Goal: Task Accomplishment & Management: Manage account settings

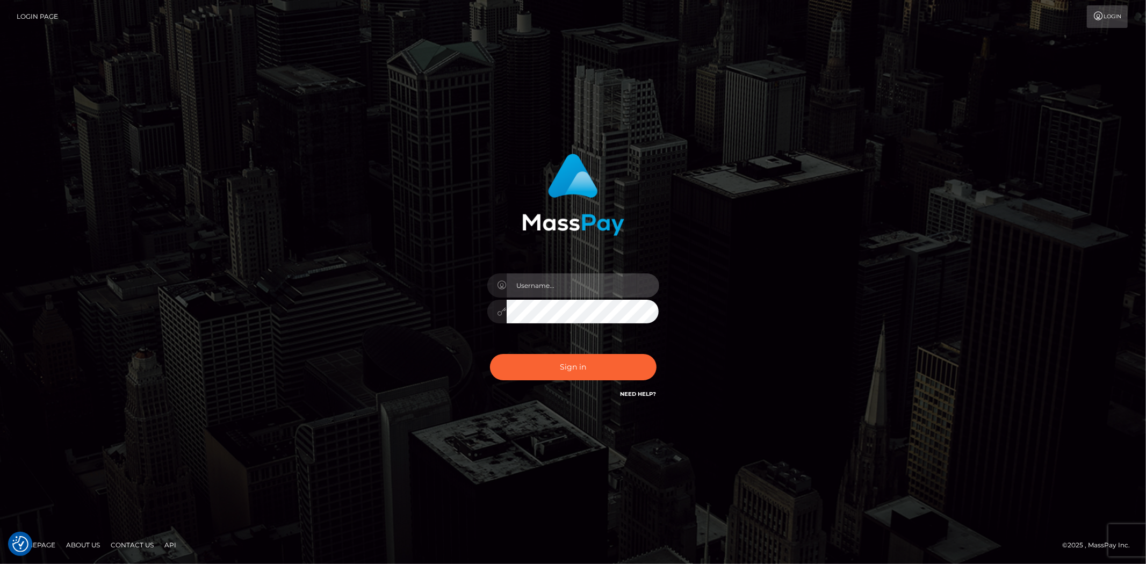
drag, startPoint x: 578, startPoint y: 273, endPoint x: 571, endPoint y: 285, distance: 14.2
click at [578, 274] on input "text" at bounding box center [583, 286] width 153 height 24
type input "Bern.Spree"
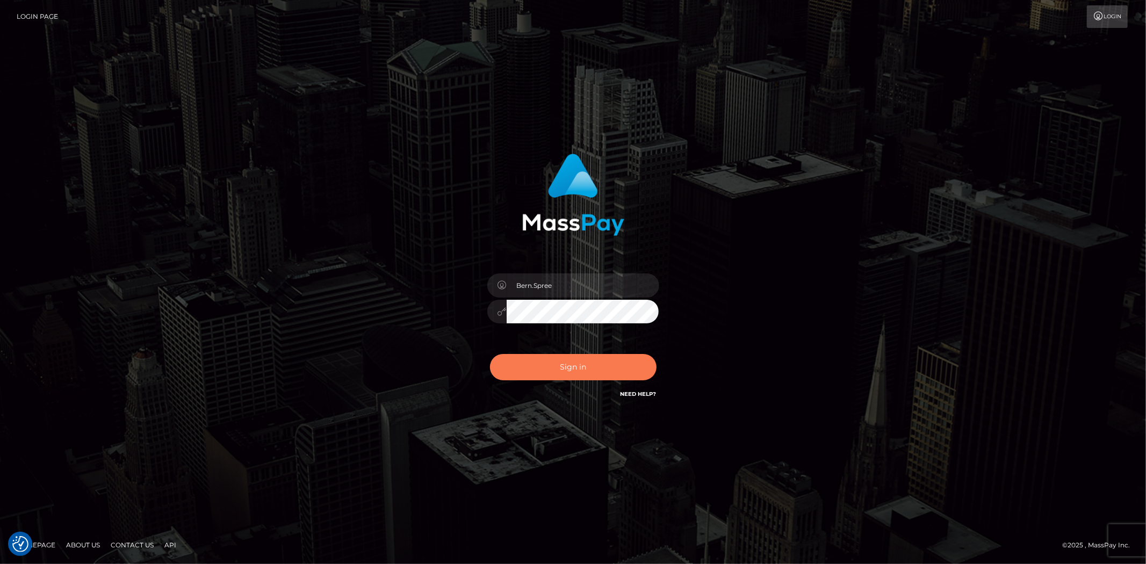
click at [568, 362] on button "Sign in" at bounding box center [573, 367] width 167 height 26
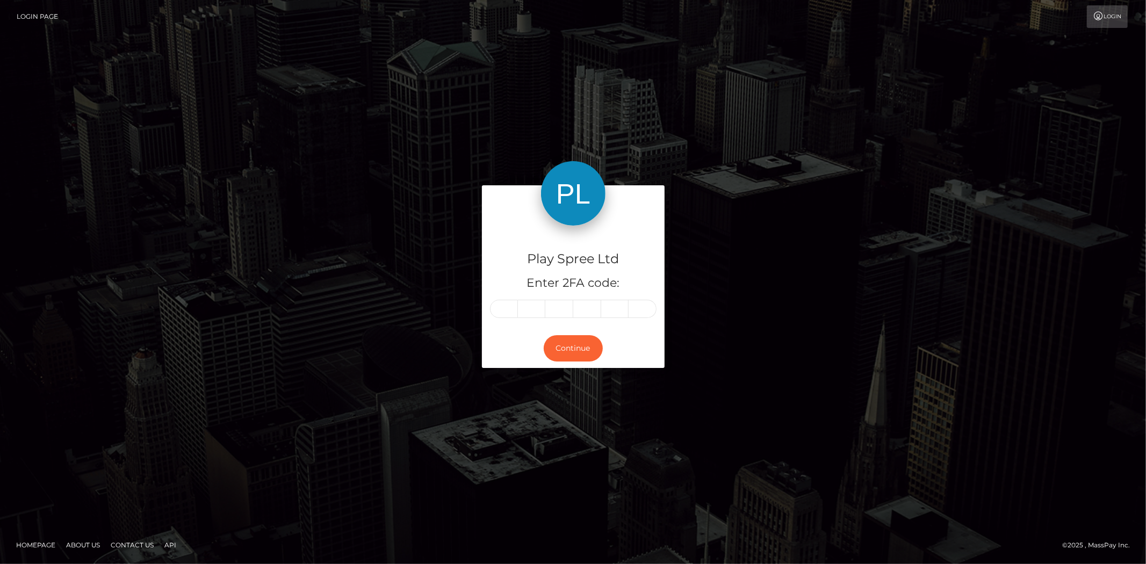
click at [512, 315] on input "text" at bounding box center [504, 309] width 28 height 18
type input "4"
type input "9"
type input "1"
type input "5"
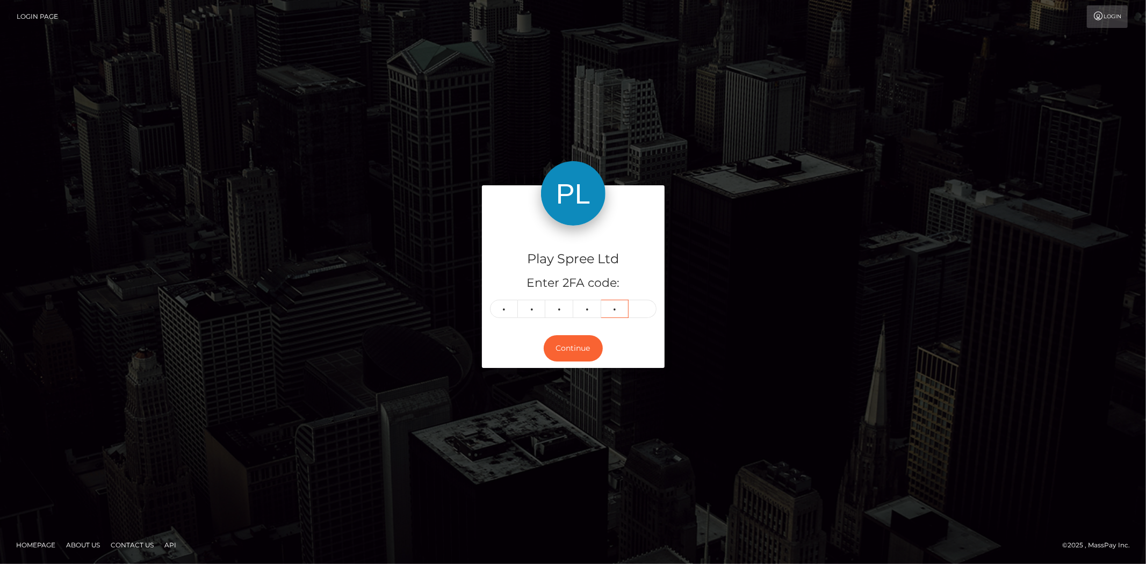
type input "7"
type input "5"
click at [570, 341] on button "Continue" at bounding box center [573, 348] width 59 height 26
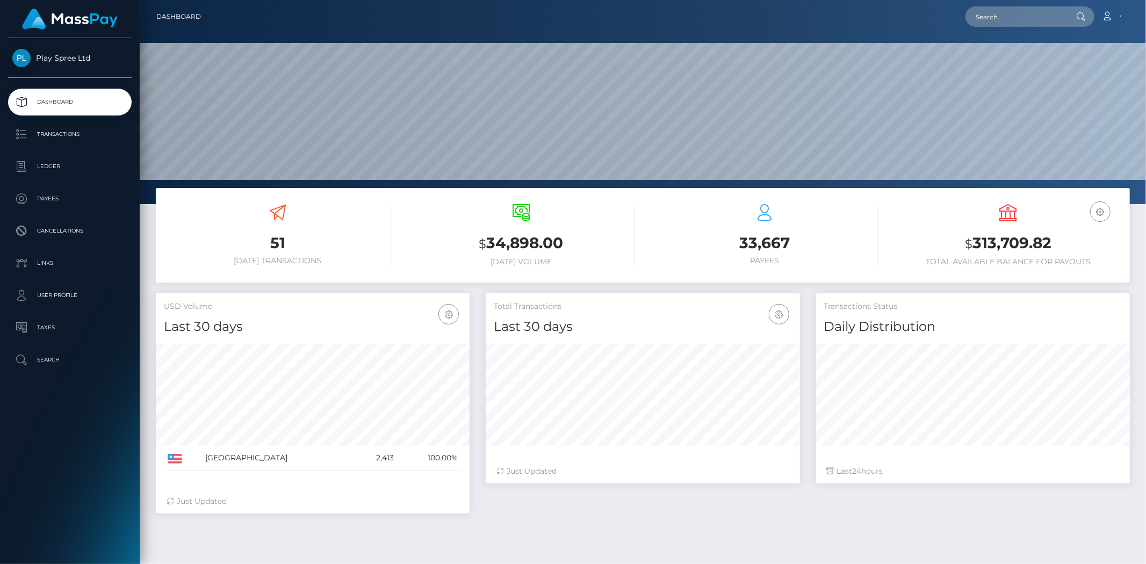
scroll to position [190, 314]
drag, startPoint x: 974, startPoint y: 244, endPoint x: 1095, endPoint y: 249, distance: 121.0
click at [1095, 249] on h3 "$ 313,709.82" at bounding box center [1008, 244] width 227 height 22
copy h3 "313,709.82"
